Goal: Information Seeking & Learning: Learn about a topic

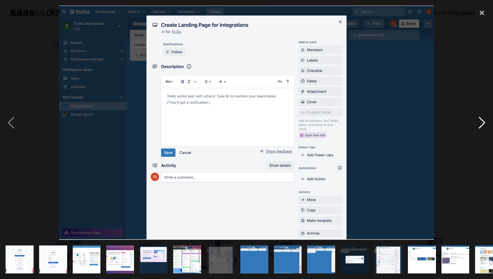
click at [479, 121] on div "next image" at bounding box center [482, 123] width 22 height 235
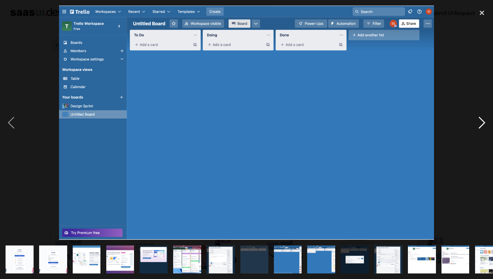
click at [479, 121] on div "next image" at bounding box center [482, 123] width 22 height 235
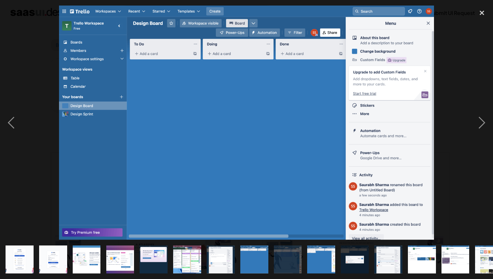
click at [221, 261] on img "show item 7 of 23" at bounding box center [220, 260] width 45 height 28
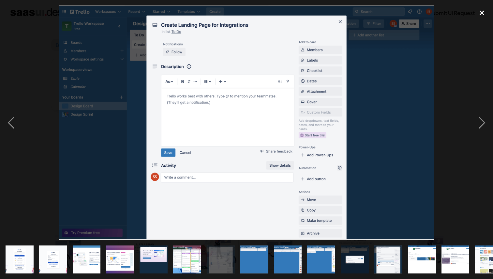
click at [482, 13] on div "close lightbox" at bounding box center [482, 13] width 22 height 14
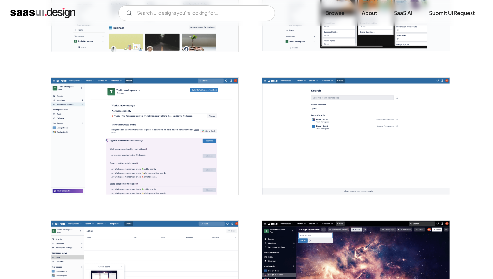
scroll to position [1244, 0]
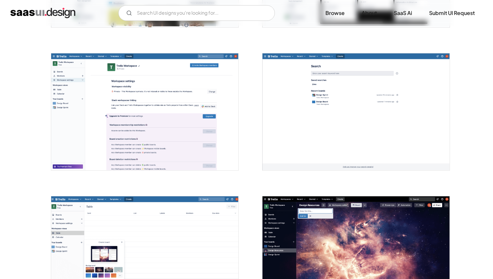
click at [171, 107] on img "open lightbox" at bounding box center [144, 111] width 187 height 117
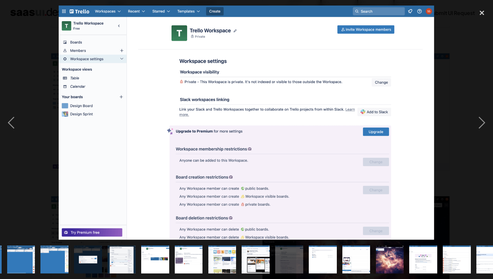
scroll to position [0, 284]
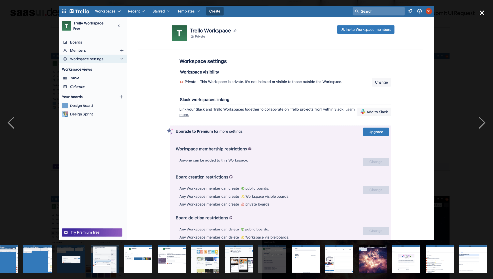
click at [481, 12] on div "close lightbox" at bounding box center [482, 13] width 22 height 14
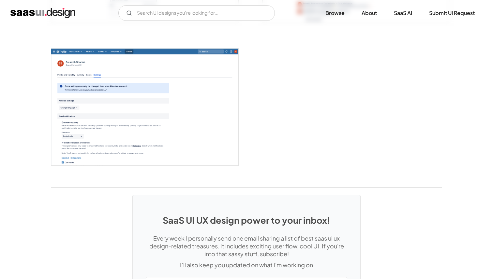
scroll to position [1612, 0]
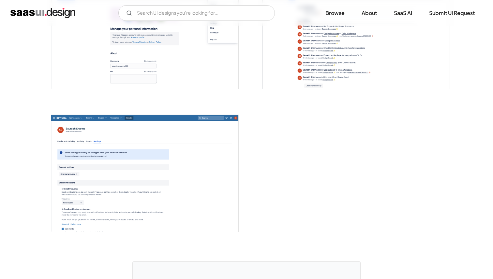
click at [170, 128] on img "open lightbox" at bounding box center [144, 173] width 187 height 117
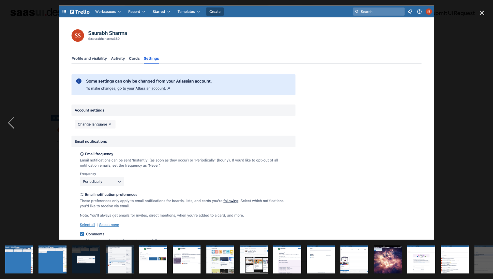
scroll to position [0, 284]
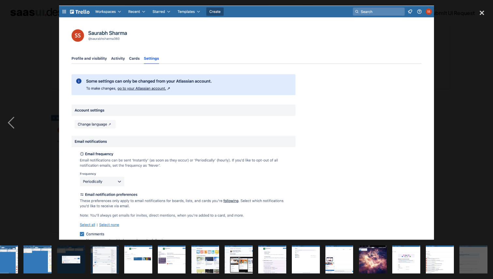
click at [450, 57] on div at bounding box center [246, 123] width 493 height 235
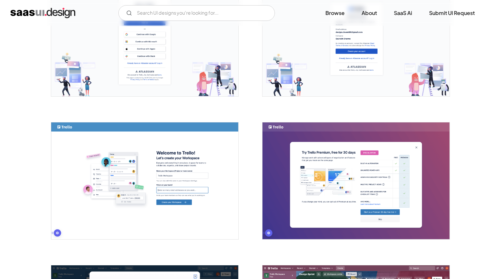
scroll to position [0, 0]
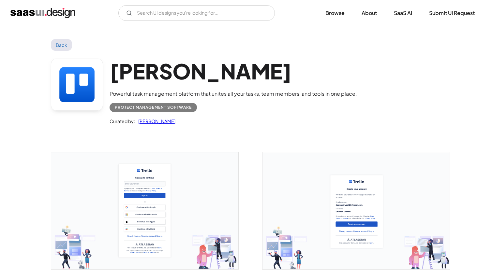
click at [59, 43] on link "Back" at bounding box center [61, 45] width 21 height 12
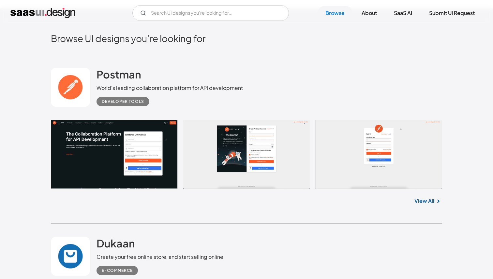
scroll to position [132, 0]
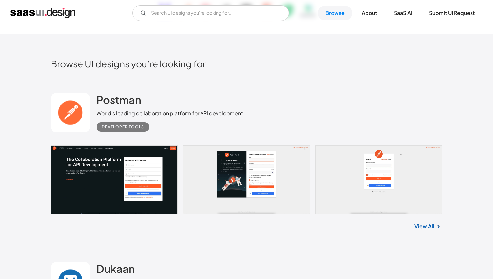
click at [69, 107] on link at bounding box center [70, 112] width 39 height 39
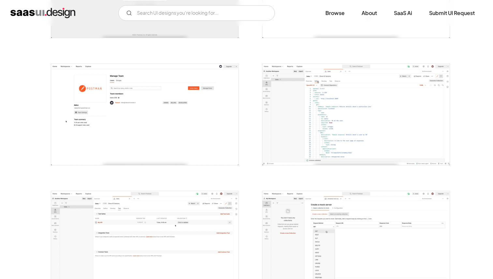
scroll to position [351, 0]
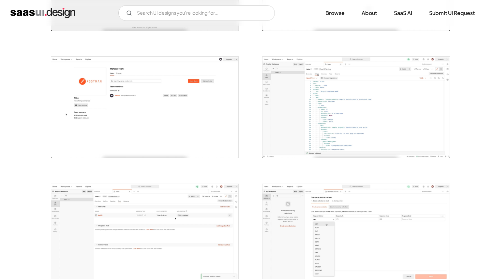
click at [296, 101] on img "open lightbox" at bounding box center [355, 107] width 187 height 101
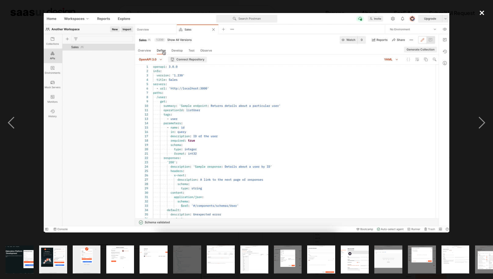
click at [484, 10] on div "close lightbox" at bounding box center [482, 13] width 22 height 14
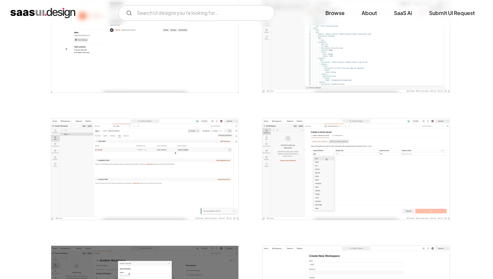
scroll to position [457, 0]
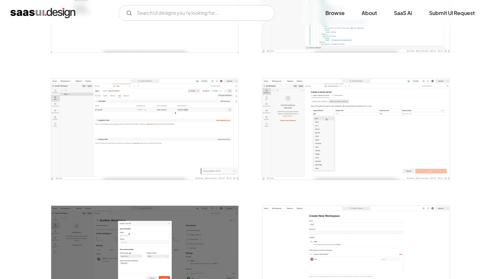
click at [177, 135] on img "open lightbox" at bounding box center [144, 129] width 187 height 101
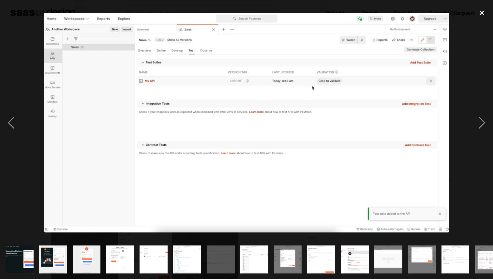
click at [482, 9] on div "close lightbox" at bounding box center [482, 13] width 22 height 14
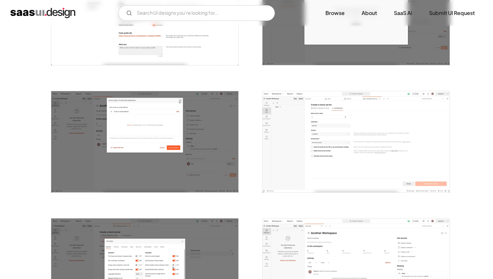
scroll to position [870, 0]
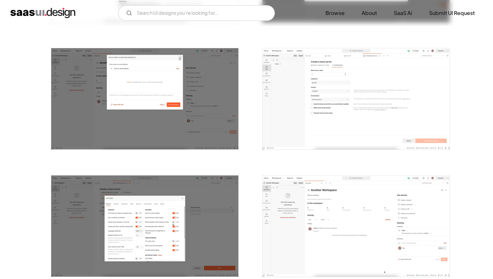
click at [336, 96] on img "open lightbox" at bounding box center [355, 98] width 187 height 101
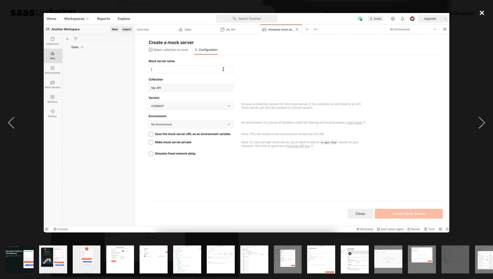
click at [483, 11] on div "close lightbox" at bounding box center [482, 13] width 22 height 14
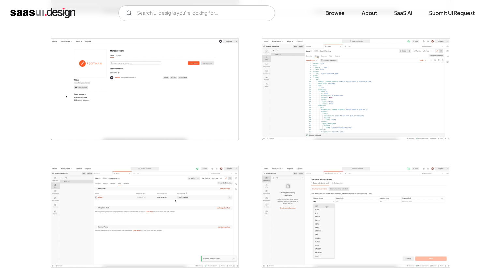
scroll to position [316, 0]
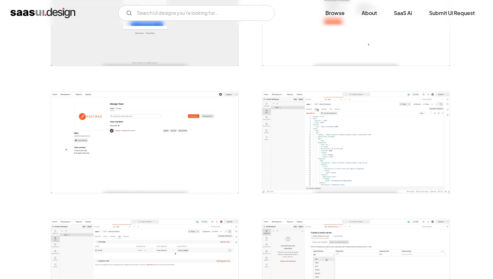
click at [314, 120] on img "open lightbox" at bounding box center [355, 142] width 187 height 101
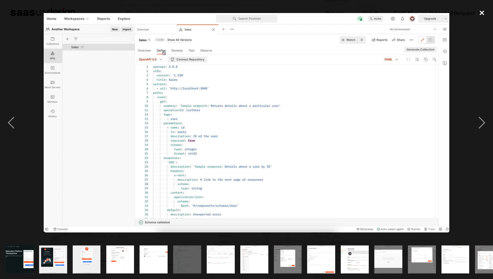
click at [483, 13] on div "close lightbox" at bounding box center [482, 13] width 22 height 14
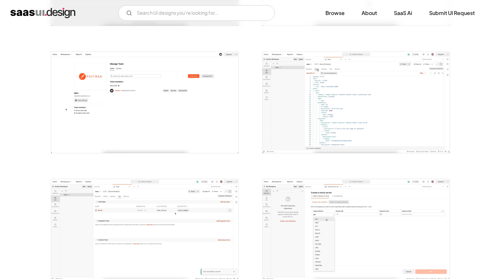
scroll to position [376, 0]
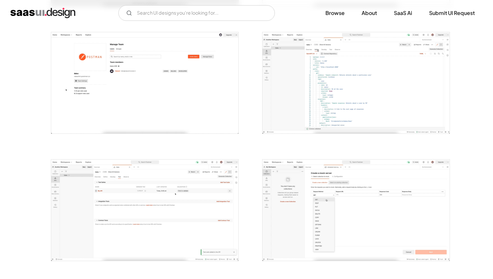
click at [340, 94] on img "open lightbox" at bounding box center [355, 82] width 187 height 101
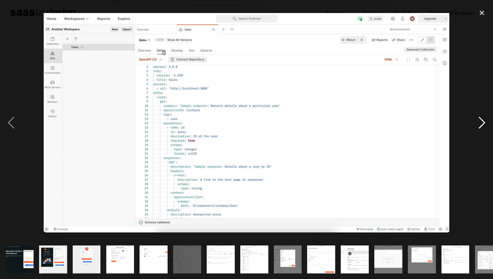
click at [473, 46] on div "next image" at bounding box center [482, 123] width 22 height 235
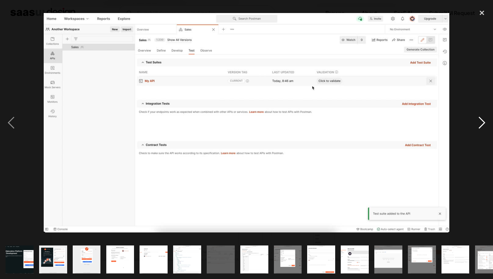
click at [471, 55] on div "next image" at bounding box center [482, 123] width 22 height 235
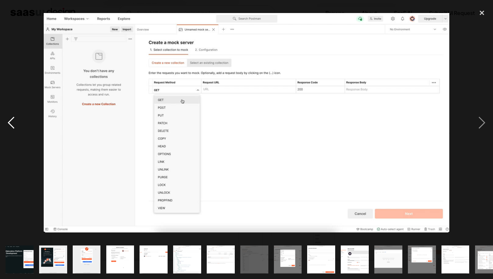
click at [13, 122] on div "previous image" at bounding box center [11, 123] width 22 height 235
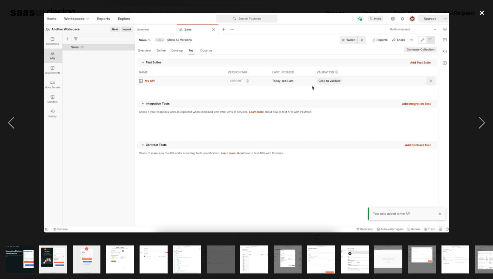
click at [479, 13] on div "close lightbox" at bounding box center [482, 13] width 22 height 14
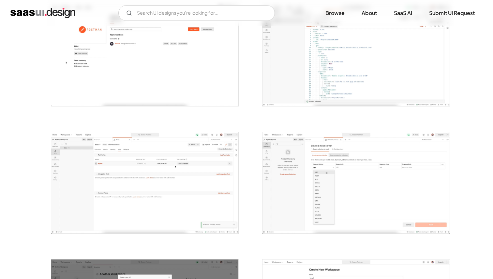
scroll to position [421, 0]
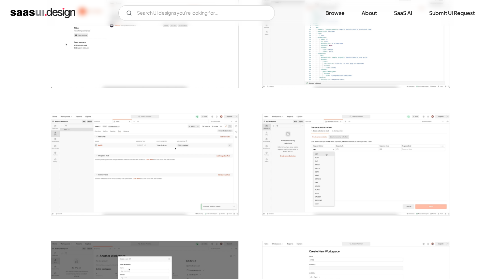
click at [209, 137] on img "open lightbox" at bounding box center [144, 164] width 187 height 101
click at [200, 150] on img "open lightbox" at bounding box center [144, 164] width 187 height 101
